Goal: Obtain resource: Download file/media

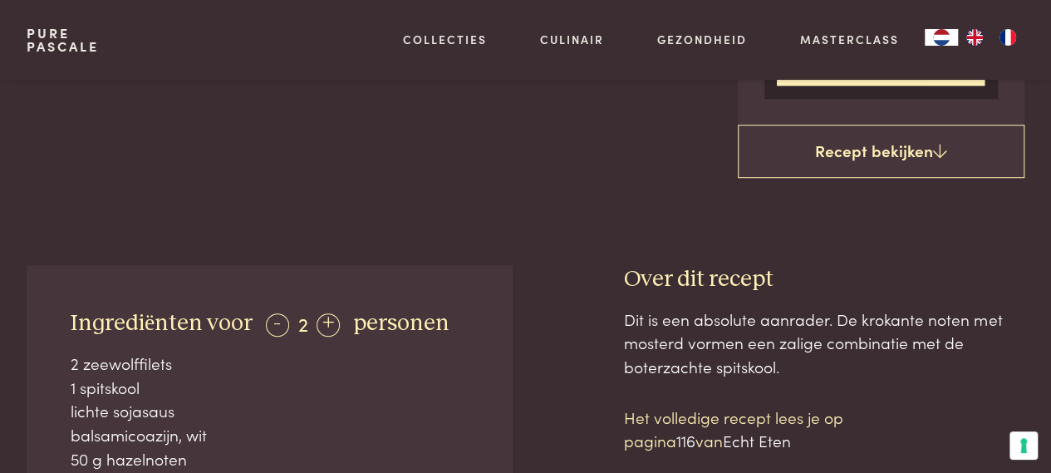
scroll to position [499, 0]
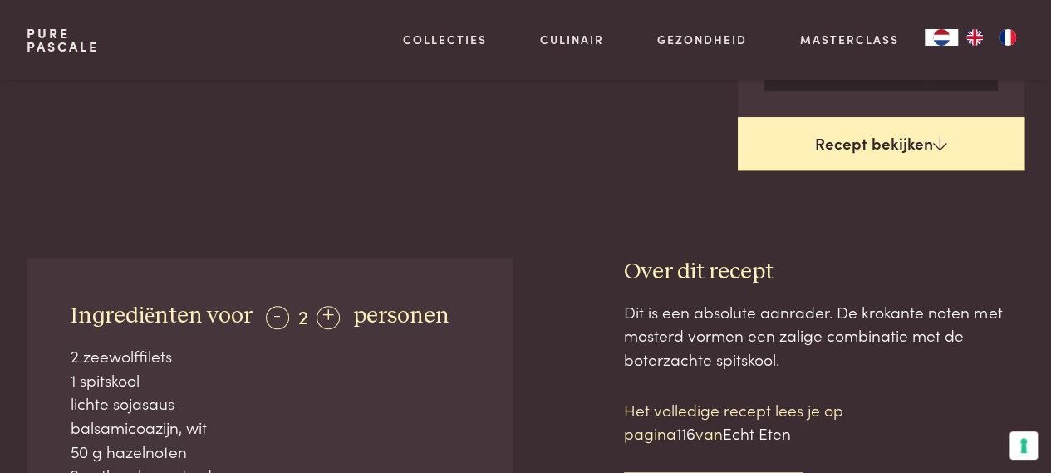
click at [816, 146] on link "Recept bekijken" at bounding box center [881, 143] width 287 height 53
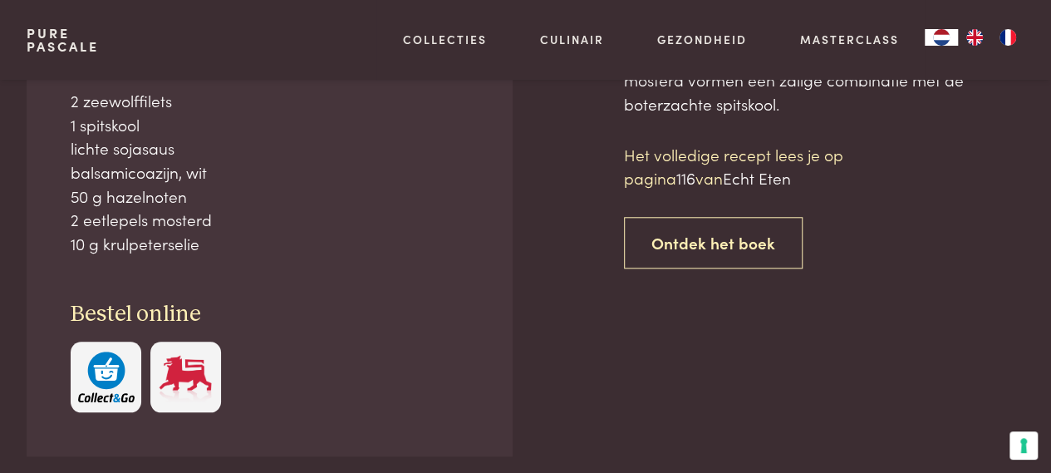
scroll to position [754, 0]
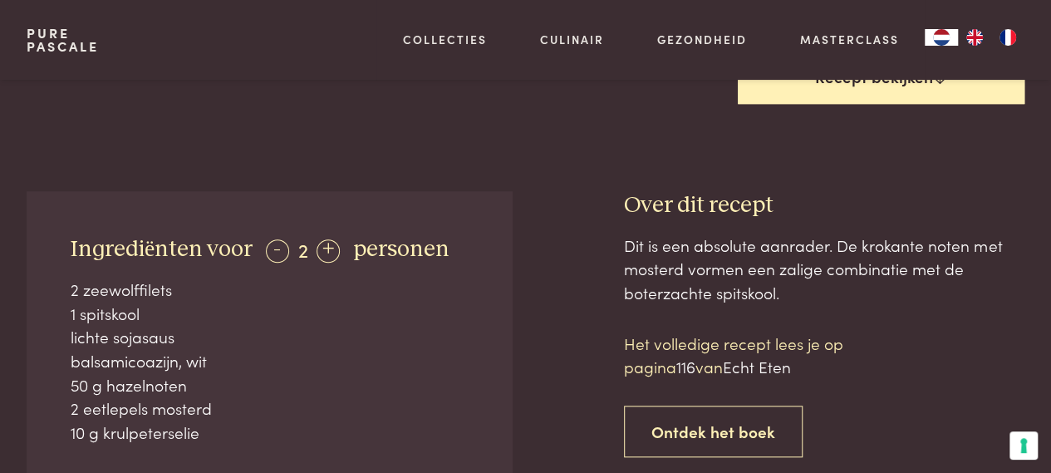
scroll to position [505, 0]
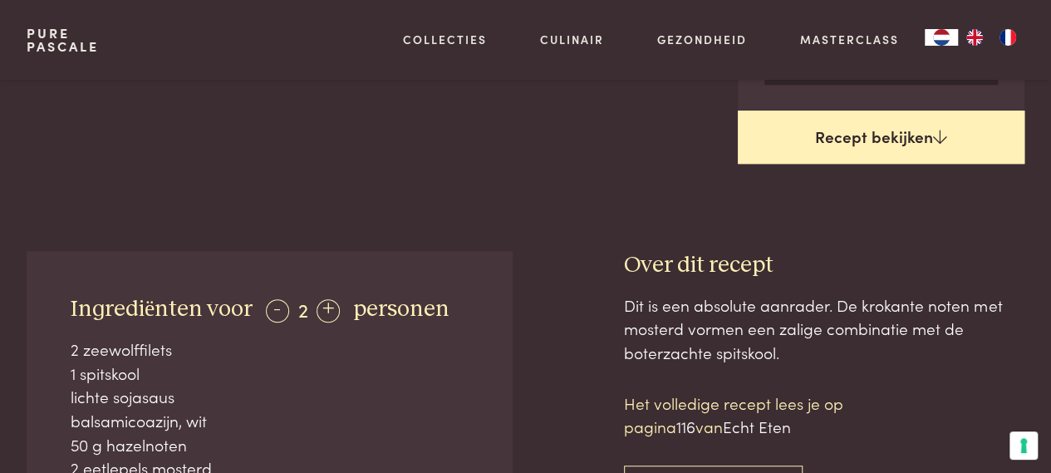
click at [901, 132] on link "Recept bekijken" at bounding box center [881, 137] width 287 height 53
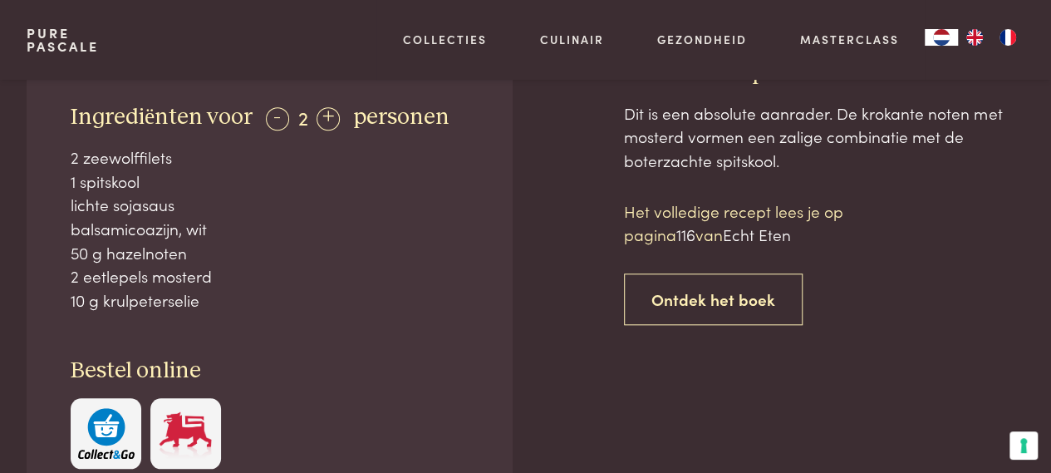
scroll to position [671, 0]
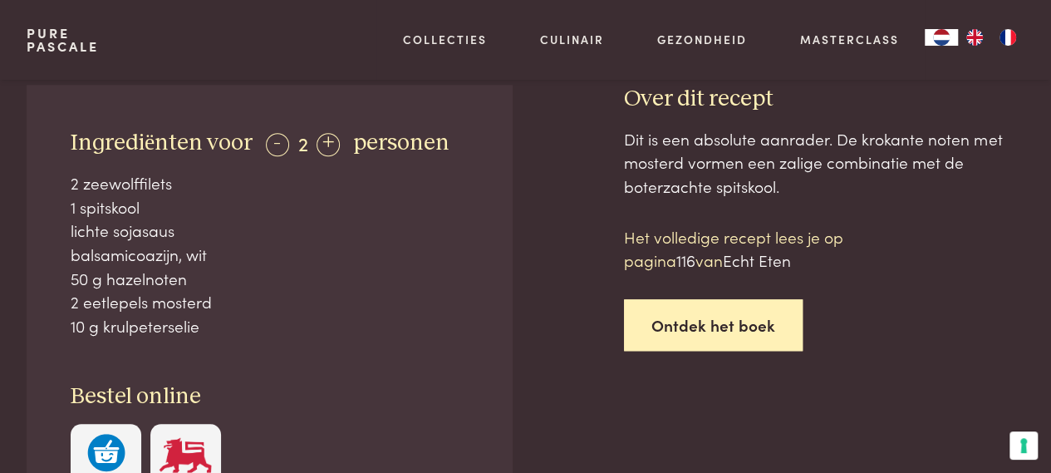
click at [728, 318] on link "Ontdek het boek" at bounding box center [713, 325] width 179 height 52
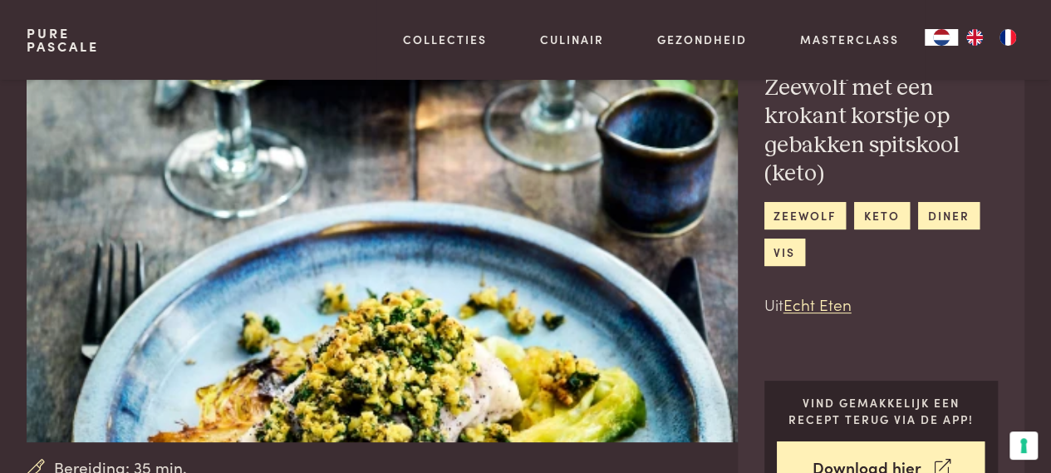
scroll to position [249, 0]
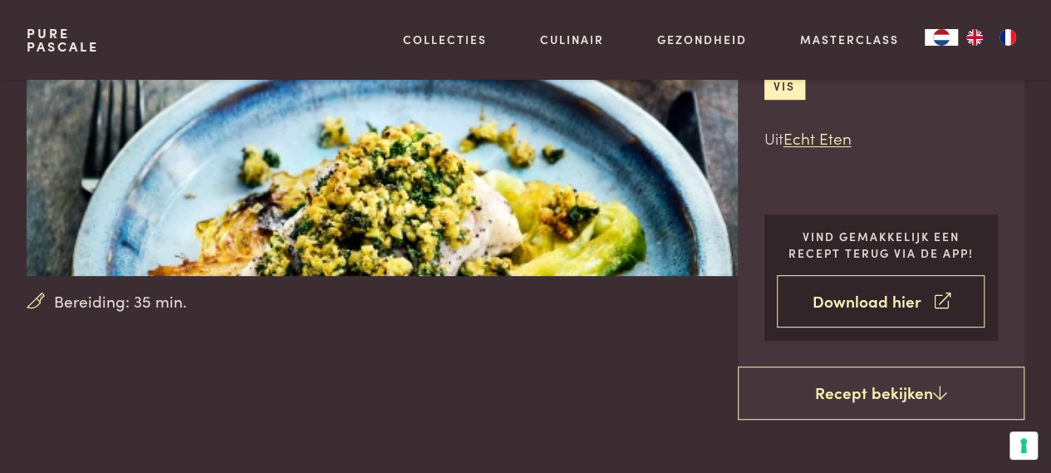
click at [818, 311] on link "Download hier" at bounding box center [881, 301] width 208 height 52
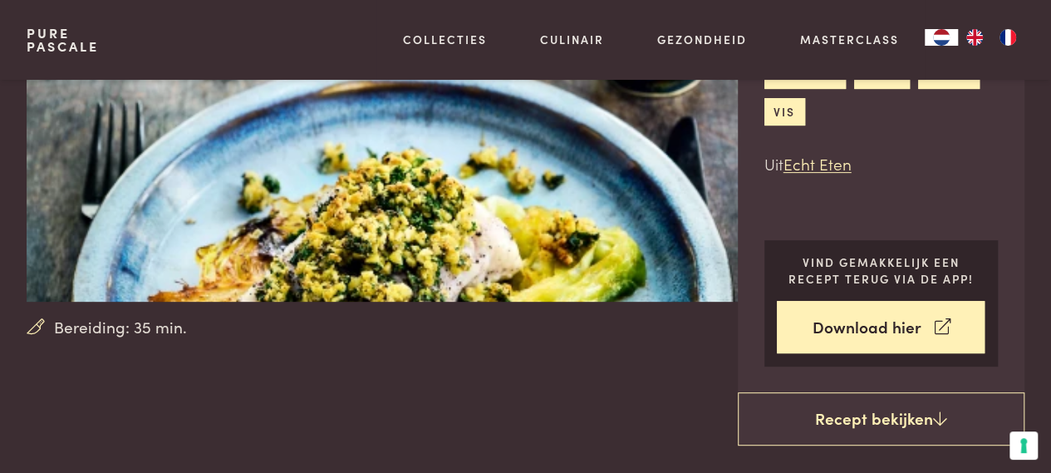
scroll to position [249, 0]
